Goal: Transaction & Acquisition: Purchase product/service

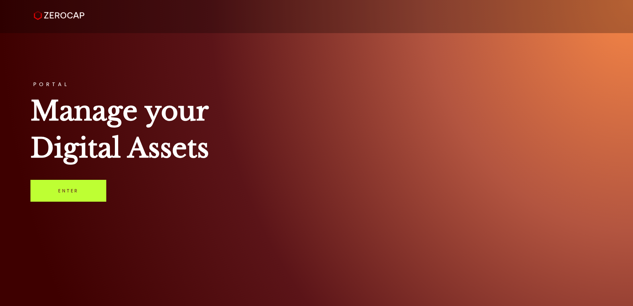
click at [72, 187] on link "Enter" at bounding box center [68, 191] width 76 height 22
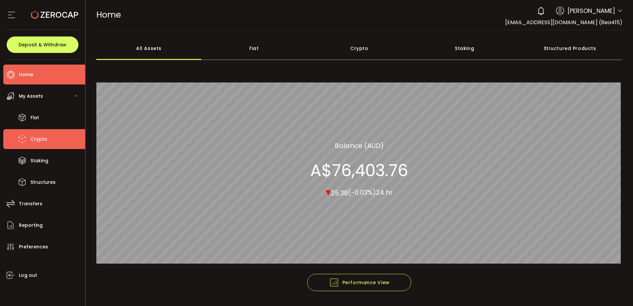
click at [42, 138] on span "Crypto" at bounding box center [38, 139] width 17 height 10
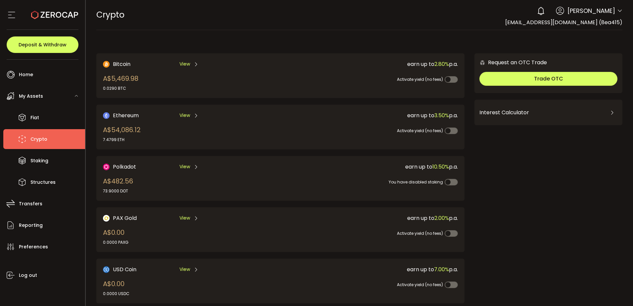
click at [39, 93] on span "My Assets" at bounding box center [31, 96] width 24 height 10
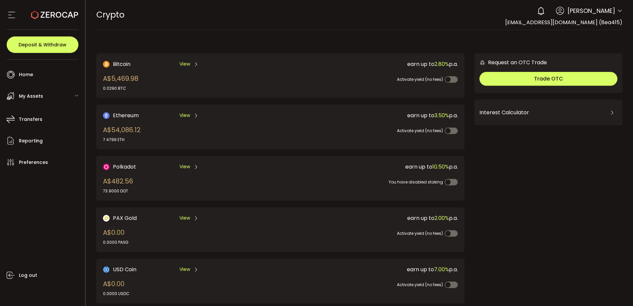
click at [39, 93] on span "My Assets" at bounding box center [31, 96] width 24 height 10
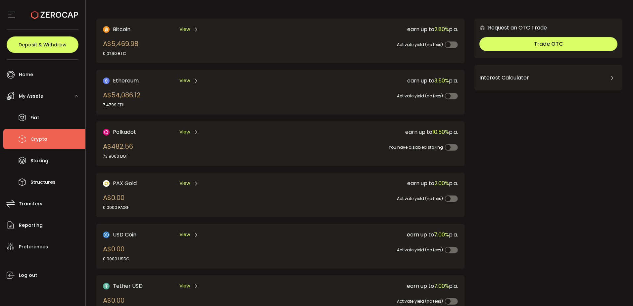
scroll to position [25, 0]
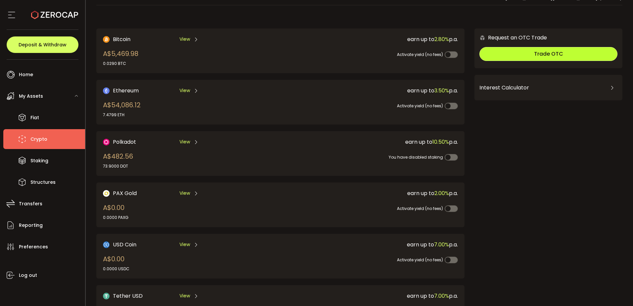
click at [529, 51] on button "Trade OTC" at bounding box center [549, 54] width 138 height 14
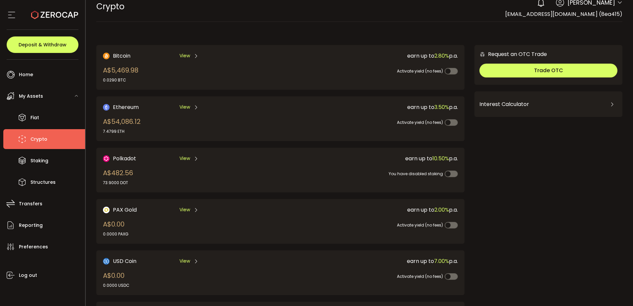
scroll to position [0, 0]
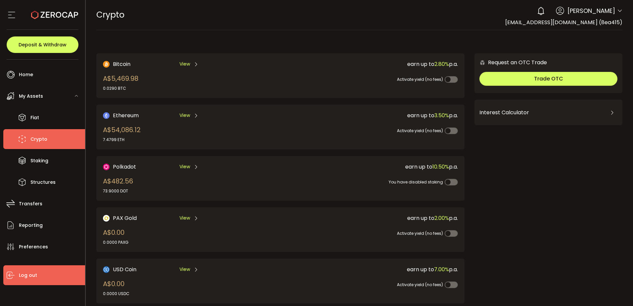
click at [25, 274] on span "Log out" at bounding box center [28, 276] width 18 height 10
